Goal: Book appointment/travel/reservation

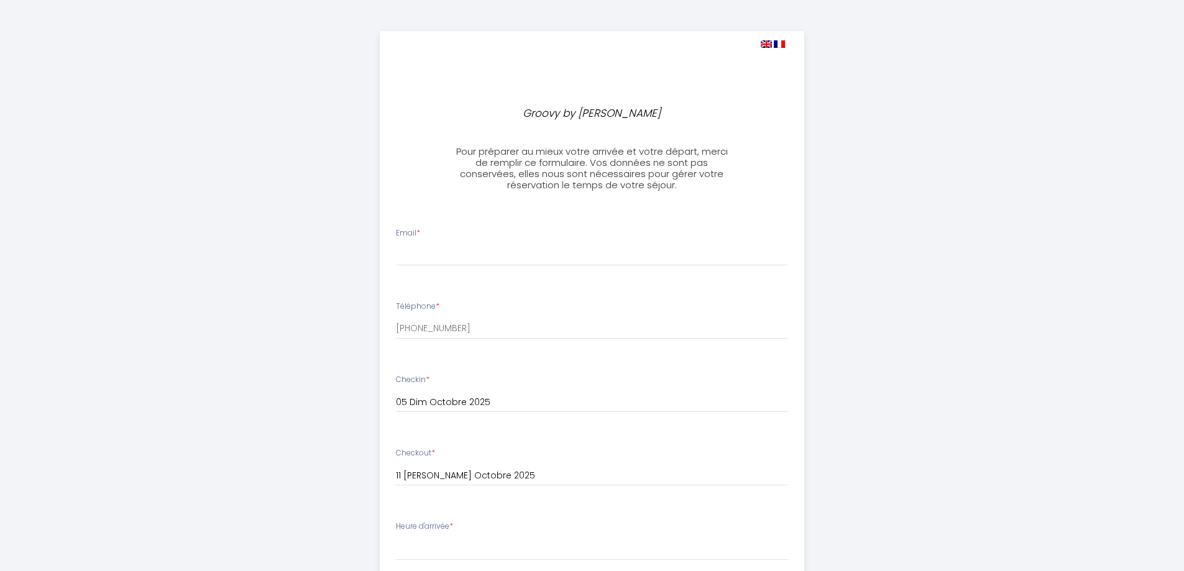
select select
click at [512, 247] on input "Email *" at bounding box center [592, 255] width 392 height 22
type input "C"
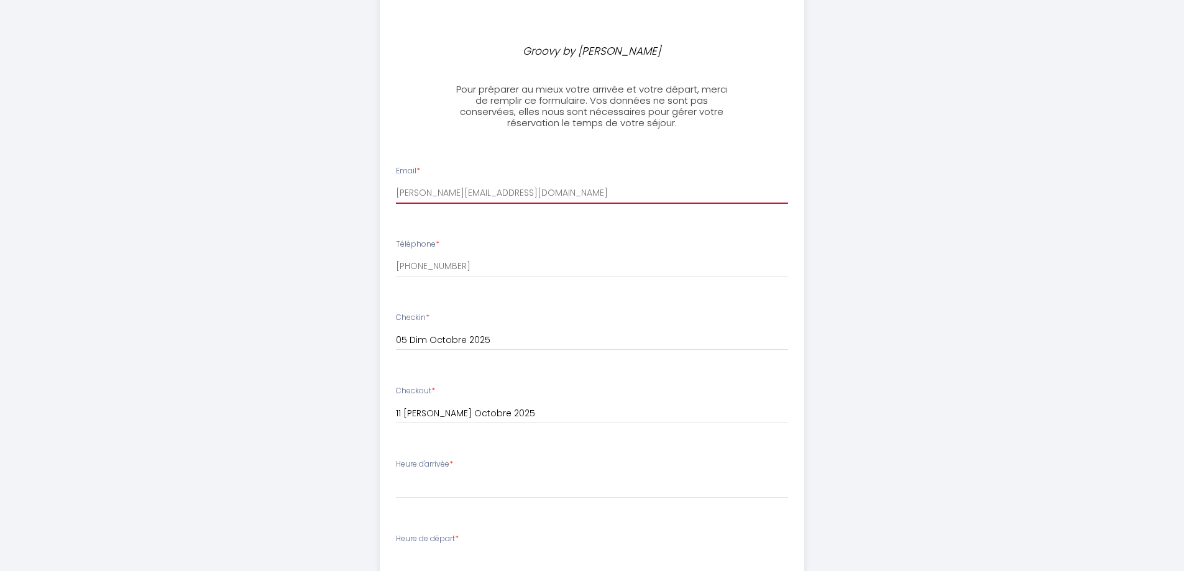
scroll to position [124, 0]
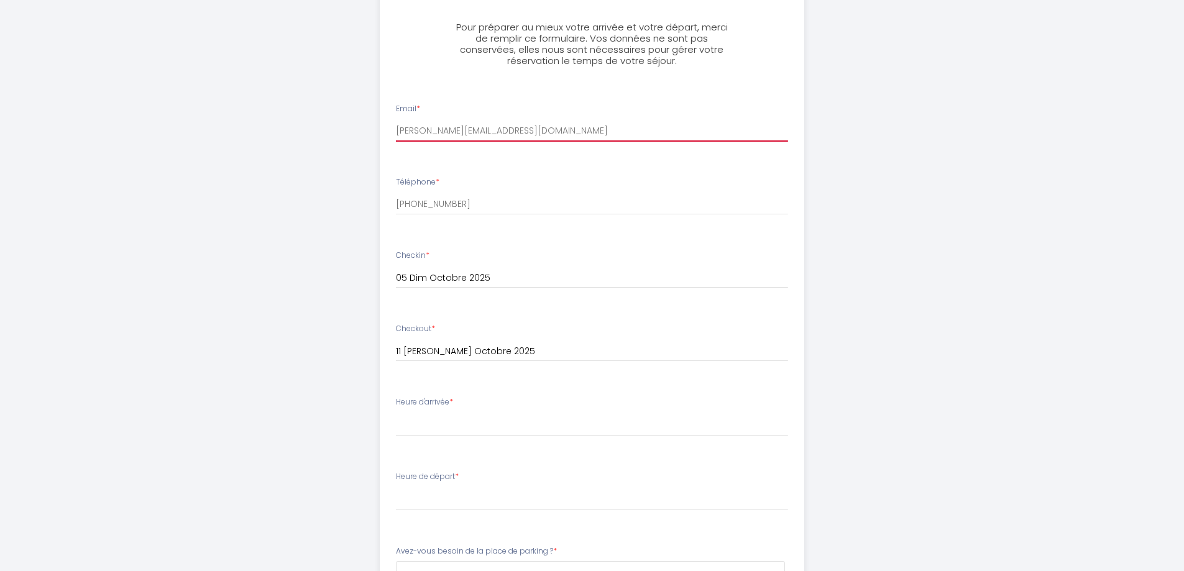
type input "[PERSON_NAME][EMAIL_ADDRESS][DOMAIN_NAME]"
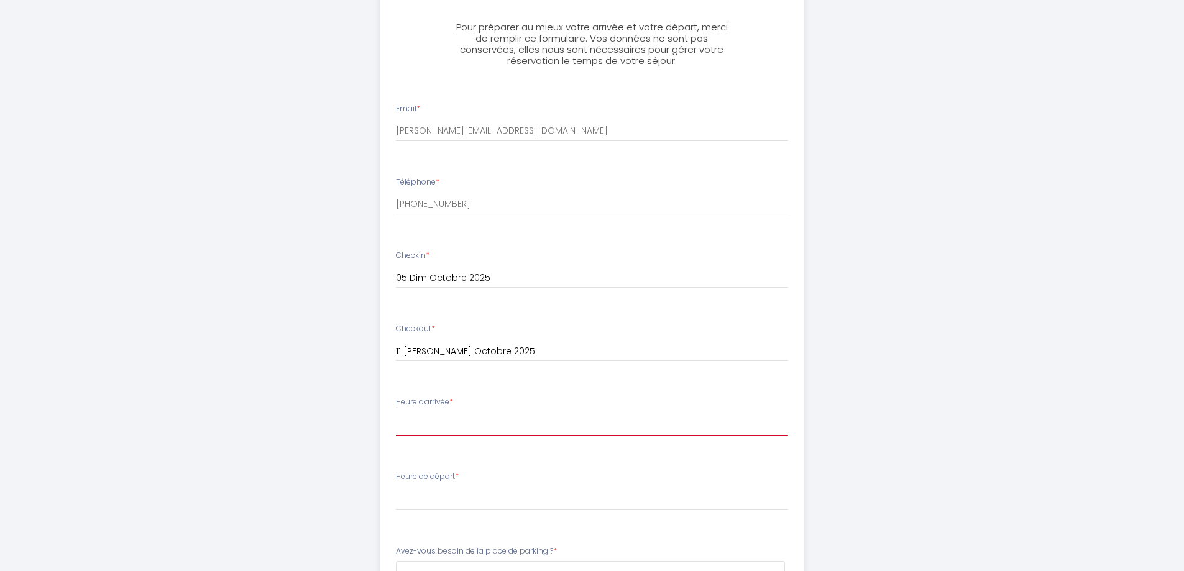
click at [510, 419] on select "16:30 17:00 17:30 18:00 18:30 19:00 19:30 20:00 20:30 21:00 21:30 22:00 22:30 2…" at bounding box center [592, 425] width 392 height 24
click at [396, 413] on select "16:30 17:00 17:30 18:00 18:30 19:00 19:30 20:00 20:30 21:00 21:30 22:00 22:30 2…" at bounding box center [592, 425] width 392 height 24
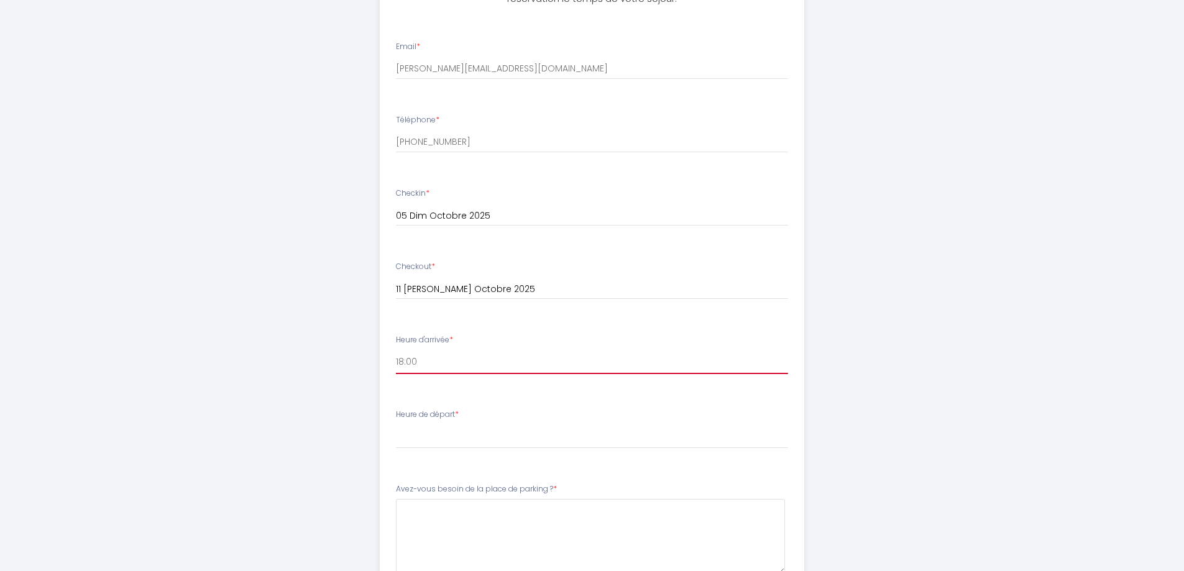
click at [489, 361] on select "16:30 17:00 17:30 18:00 18:30 19:00 19:30 20:00 20:30 21:00 21:30 22:00 22:30 2…" at bounding box center [592, 363] width 392 height 24
select select "17:00"
click at [396, 351] on select "16:30 17:00 17:30 18:00 18:30 19:00 19:30 20:00 20:30 21:00 21:30 22:00 22:30 2…" at bounding box center [592, 363] width 392 height 24
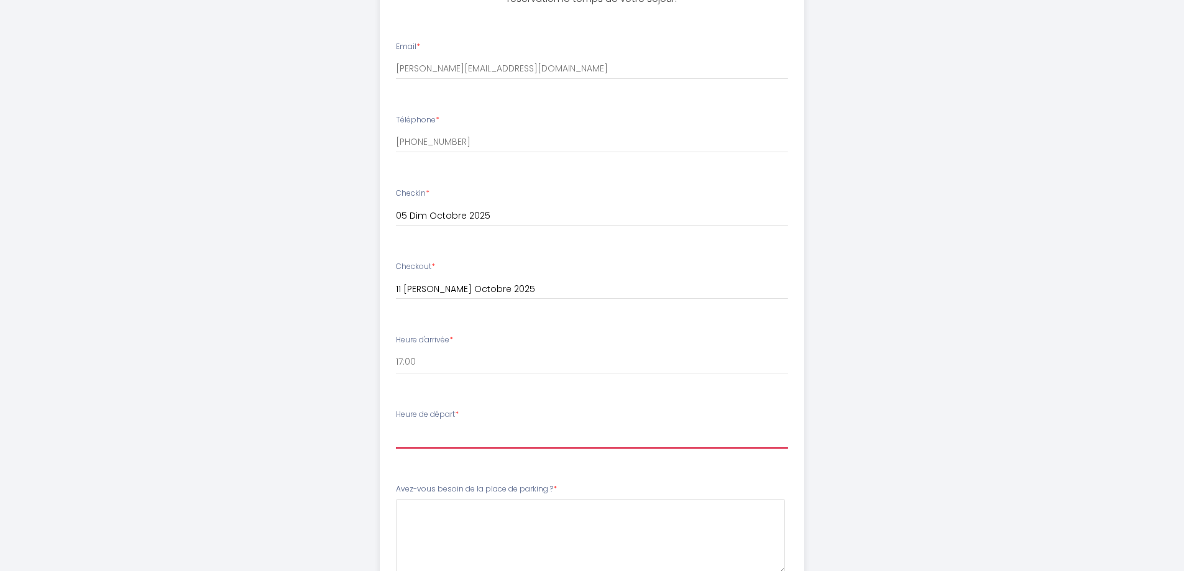
click at [481, 439] on select "00:00 00:30 01:00 01:30 02:00 02:30 03:00 03:30 04:00 04:30 05:00 05:30 06:00 0…" at bounding box center [592, 437] width 392 height 24
select select "11:00"
click at [396, 425] on select "00:00 00:30 01:00 01:30 02:00 02:30 03:00 03:30 04:00 04:30 05:00 05:30 06:00 0…" at bounding box center [592, 437] width 392 height 24
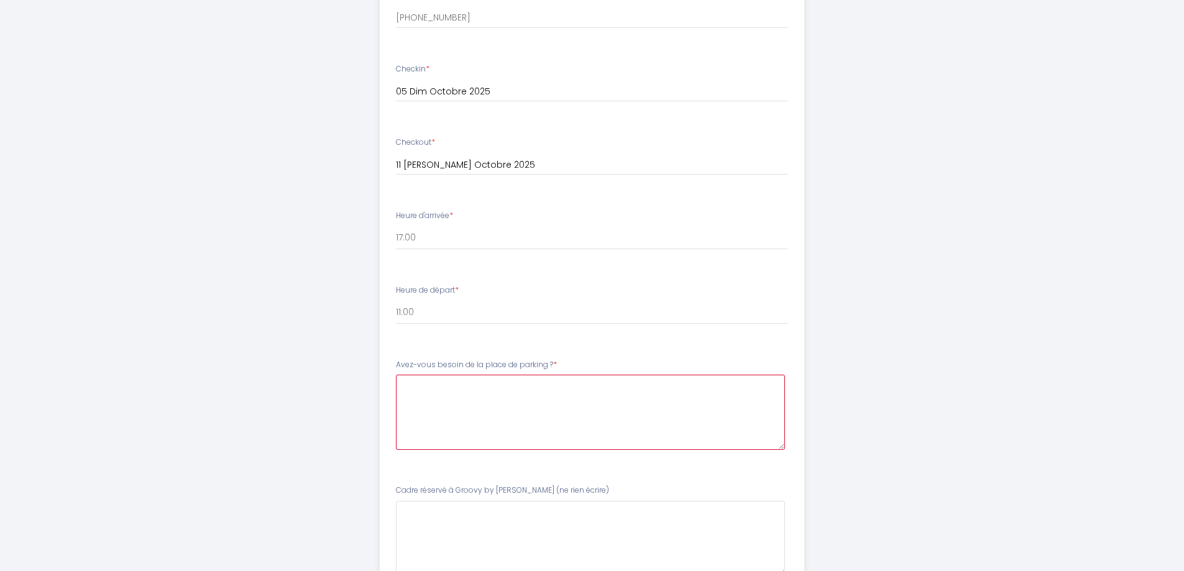
click at [466, 400] on \?6 at bounding box center [590, 412] width 389 height 75
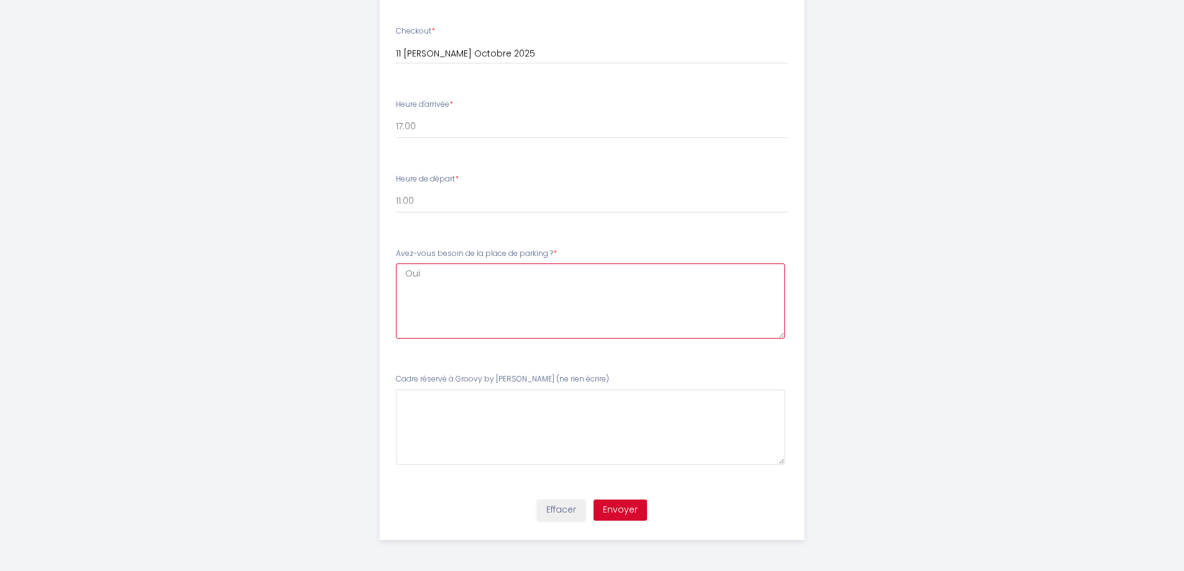
type \?6 "Oui"
click at [619, 509] on button "Envoyer" at bounding box center [620, 510] width 53 height 21
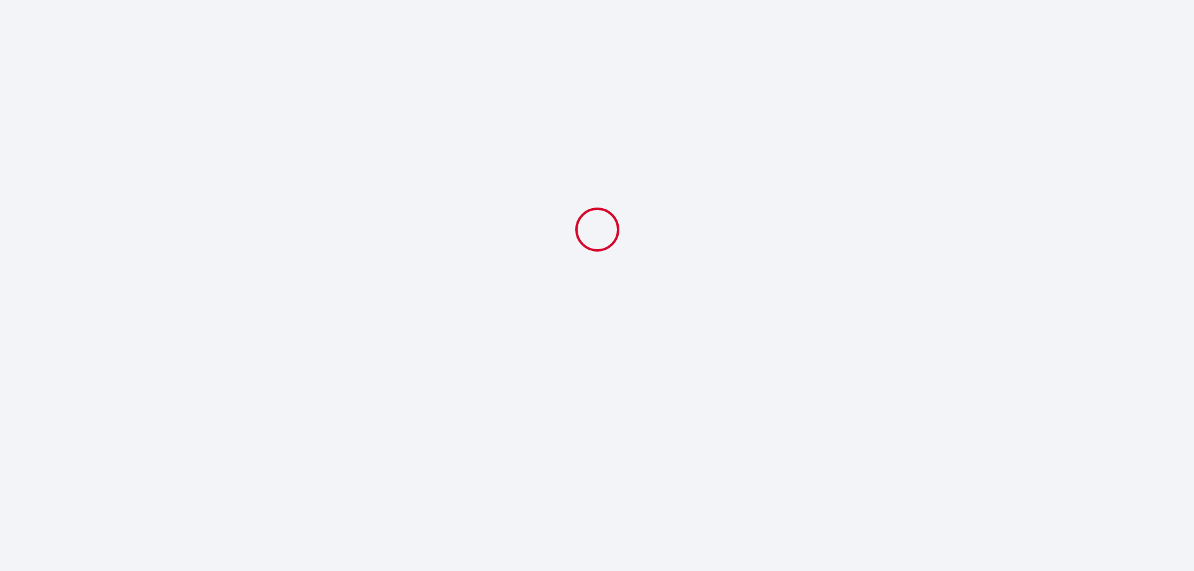
select select "17:00"
select select "11:00"
